Goal: Task Accomplishment & Management: Complete application form

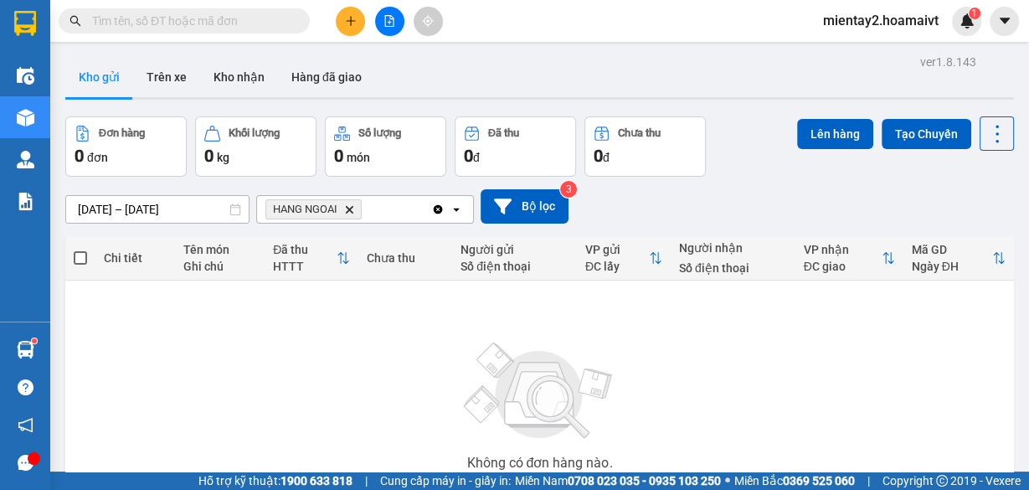
click at [348, 23] on icon "plus" at bounding box center [351, 21] width 12 height 12
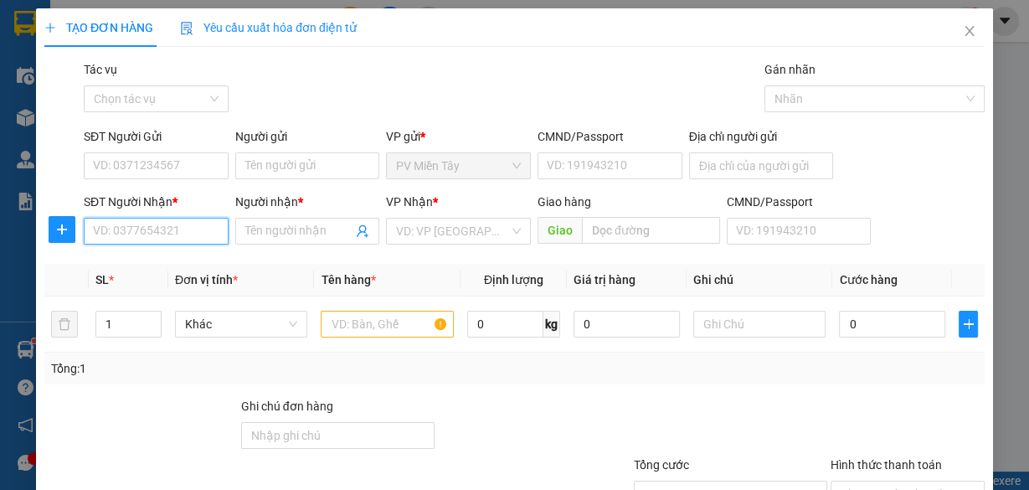
click at [193, 225] on input "SĐT Người Nhận *" at bounding box center [156, 231] width 145 height 27
type input "0835028"
click at [169, 266] on div "0835028590 - THiện" at bounding box center [154, 264] width 123 height 18
type input "quan [PERSON_NAME]"
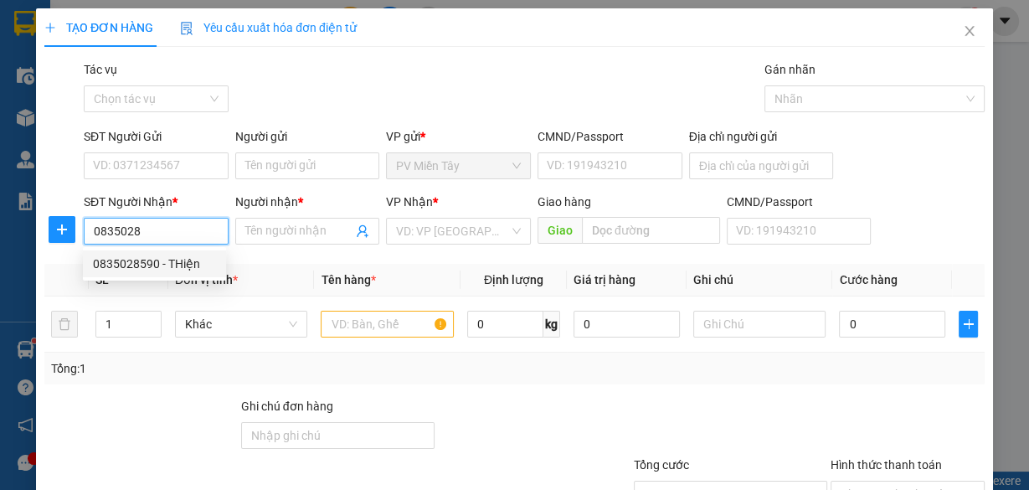
type input "0835028590"
type input "THiện"
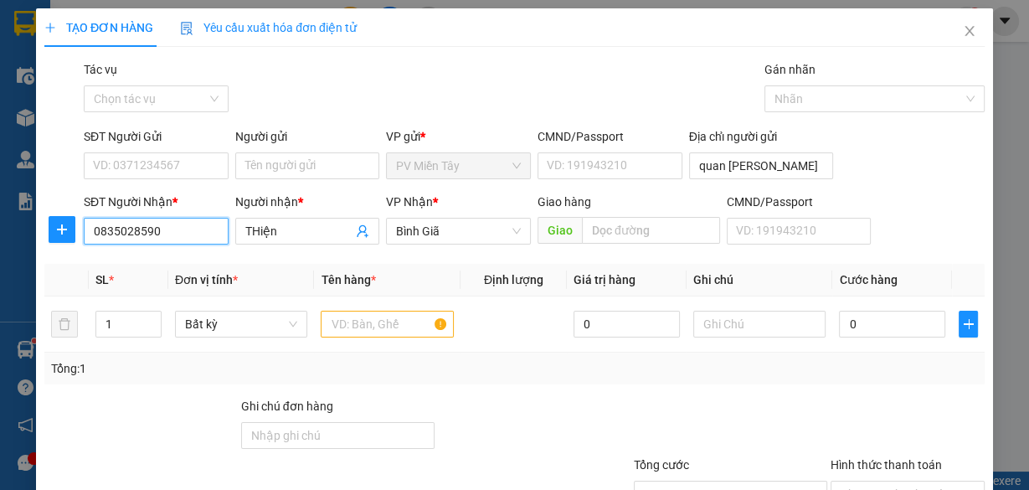
drag, startPoint x: 170, startPoint y: 231, endPoint x: 79, endPoint y: 230, distance: 91.3
click at [79, 230] on div "SĐT Người Nhận * 0835028590 Người nhận * THiện VP Nhận * Bình Giã Giao hàng G…" at bounding box center [515, 222] width 944 height 59
type input "0835028590"
